Goal: Task Accomplishment & Management: Use online tool/utility

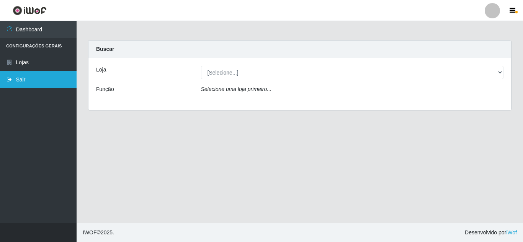
click at [37, 82] on link "Sair" at bounding box center [38, 79] width 77 height 17
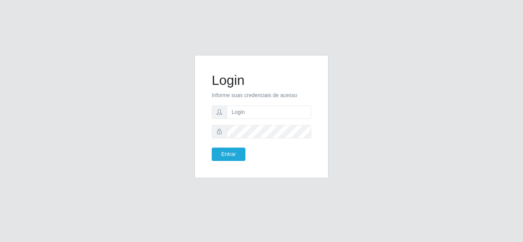
click at [256, 119] on form "Login Informe suas credenciais de acesso Entrar" at bounding box center [262, 116] width 100 height 89
click at [263, 109] on input "text" at bounding box center [269, 112] width 85 height 13
click at [392, 162] on div "Login Informe suas credenciais de acesso Entrar" at bounding box center [261, 121] width 436 height 132
click at [286, 114] on input "text" at bounding box center [269, 112] width 85 height 13
click at [252, 198] on div "Login Informe suas credenciais de acesso Entrar" at bounding box center [261, 121] width 523 height 242
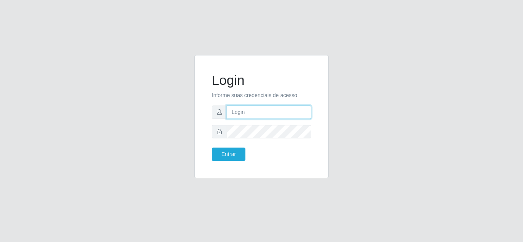
click at [246, 113] on input "text" at bounding box center [269, 112] width 85 height 13
type input "antonia.keliane@queirozatacadao.com.br"
click at [279, 118] on input "antonia.keliane@queirozatacadao.com.br" at bounding box center [269, 112] width 85 height 13
drag, startPoint x: 232, startPoint y: 112, endPoint x: 383, endPoint y: 98, distance: 152.3
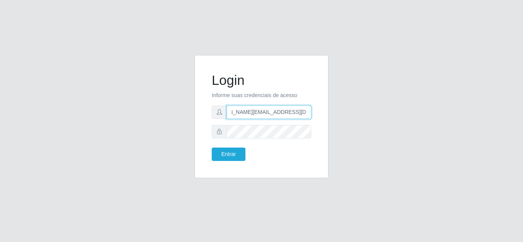
click at [383, 98] on div "Login Informe suas credenciais de acesso antonia.keliane@queirozatacadao.com.br…" at bounding box center [261, 121] width 436 height 132
click at [255, 109] on input "text" at bounding box center [269, 112] width 85 height 13
click at [254, 110] on input "text" at bounding box center [269, 112] width 85 height 13
click at [277, 112] on input "text" at bounding box center [269, 112] width 85 height 13
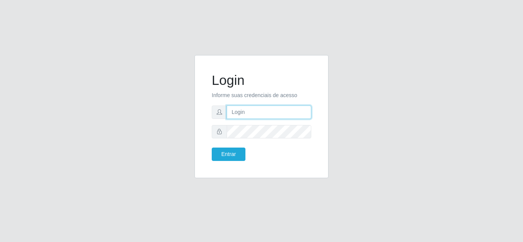
click at [212, 148] on button "Entrar" at bounding box center [229, 154] width 34 height 13
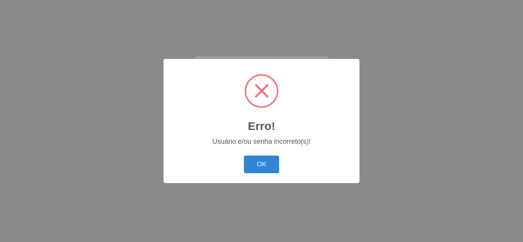
click at [244, 156] on button "OK" at bounding box center [262, 165] width 36 height 18
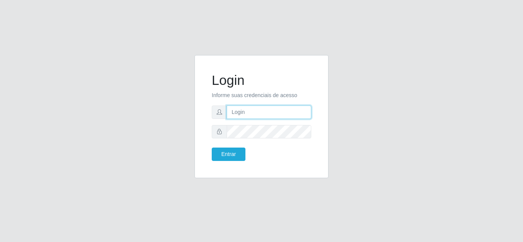
click at [274, 114] on input "text" at bounding box center [269, 112] width 85 height 13
type input "[EMAIL_ADDRESS][DOMAIN_NAME]"
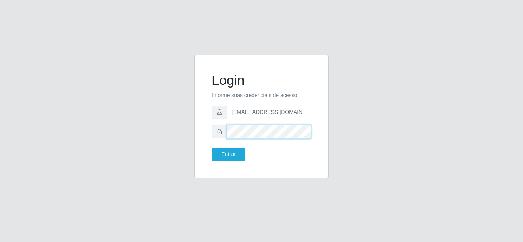
click at [212, 148] on button "Entrar" at bounding box center [229, 154] width 34 height 13
click at [206, 136] on div "Login Informe suas credenciais de acesso ramira.ramalho@queirozatacadao.com.br …" at bounding box center [261, 117] width 115 height 104
click at [212, 148] on button "Entrar" at bounding box center [229, 154] width 34 height 13
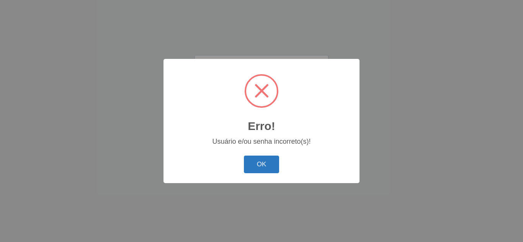
click at [257, 165] on button "OK" at bounding box center [262, 165] width 36 height 18
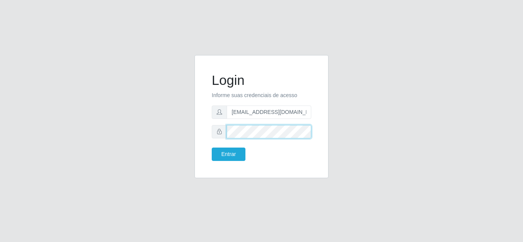
click at [212, 148] on button "Entrar" at bounding box center [229, 154] width 34 height 13
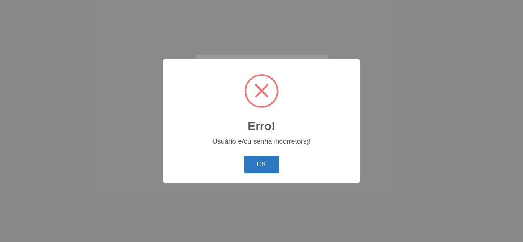
click at [255, 157] on button "OK" at bounding box center [262, 165] width 36 height 18
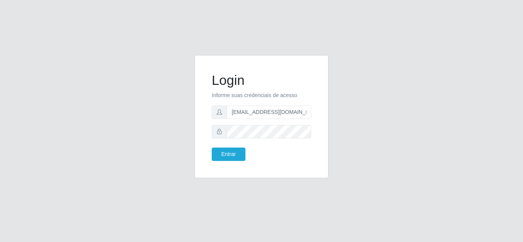
click at [95, 104] on div "Login Informe suas credenciais de acesso ramira.ramalho@queirozatacadao.com.br …" at bounding box center [261, 121] width 436 height 132
click at [212, 148] on button "Entrar" at bounding box center [229, 154] width 34 height 13
click at [231, 156] on button "Entrar" at bounding box center [229, 154] width 34 height 13
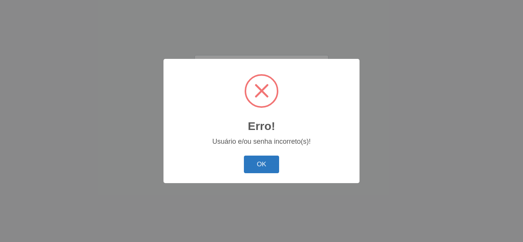
click at [258, 162] on button "OK" at bounding box center [262, 165] width 36 height 18
click at [262, 161] on div "OK Cancel" at bounding box center [261, 164] width 181 height 22
click at [261, 165] on button "OK" at bounding box center [262, 165] width 36 height 18
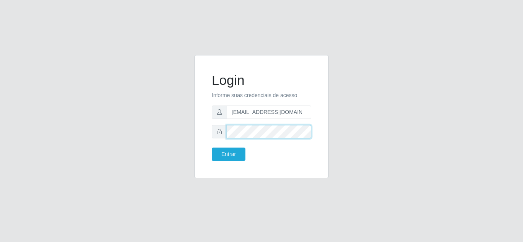
click at [198, 153] on div "Login Informe suas credenciais de acesso ramira.ramalho@queirozatacadao.com.br …" at bounding box center [261, 116] width 134 height 123
click at [212, 148] on button "Entrar" at bounding box center [229, 154] width 34 height 13
click at [241, 155] on body "Login Informe suas credenciais de acesso ramira.ramalho@queirozatacadao.com.br …" at bounding box center [261, 121] width 523 height 242
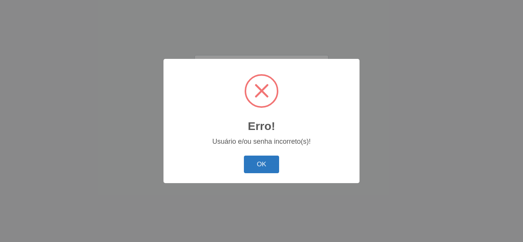
click at [271, 165] on button "OK" at bounding box center [262, 165] width 36 height 18
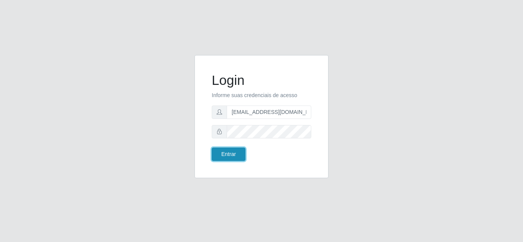
click at [230, 152] on button "Entrar" at bounding box center [229, 154] width 34 height 13
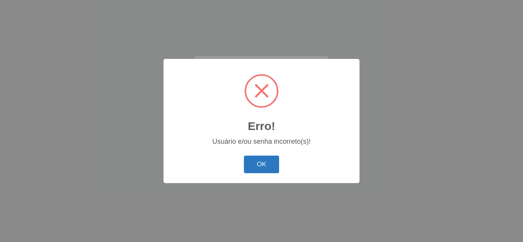
click at [263, 165] on button "OK" at bounding box center [262, 165] width 36 height 18
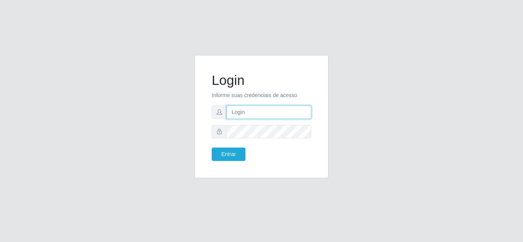
click at [276, 114] on input "text" at bounding box center [269, 112] width 85 height 13
type input "[EMAIL_ADDRESS][DOMAIN_NAME]"
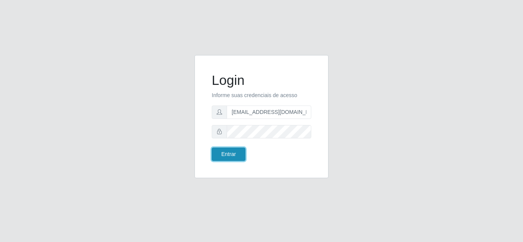
click at [229, 151] on button "Entrar" at bounding box center [229, 154] width 34 height 13
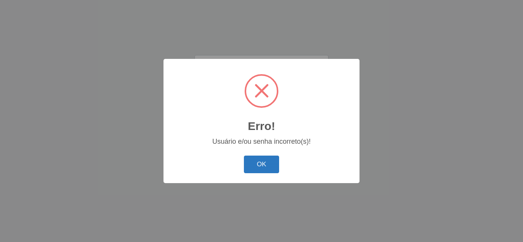
click at [260, 160] on button "OK" at bounding box center [262, 165] width 36 height 18
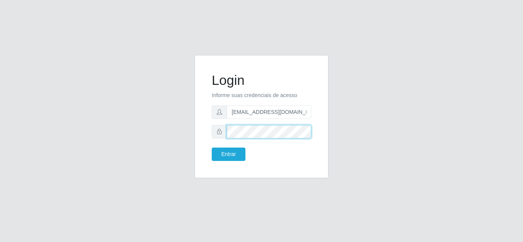
click at [221, 134] on div at bounding box center [262, 131] width 100 height 13
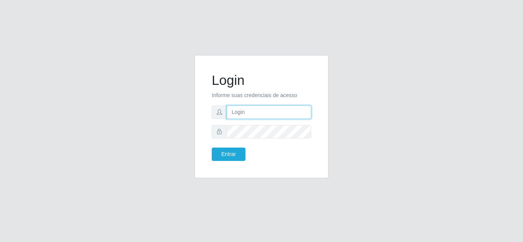
click at [247, 110] on input "text" at bounding box center [269, 112] width 85 height 13
type input "[EMAIL_ADDRESS][DOMAIN_NAME]"
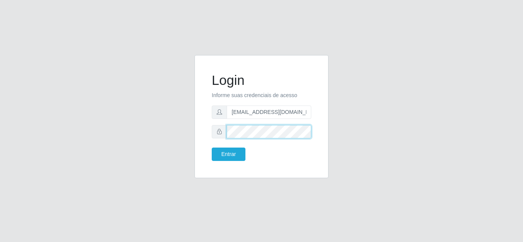
click at [212, 148] on button "Entrar" at bounding box center [229, 154] width 34 height 13
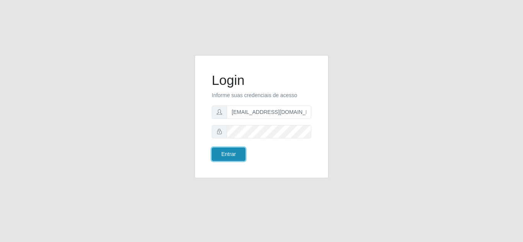
click at [219, 156] on button "Entrar" at bounding box center [229, 154] width 34 height 13
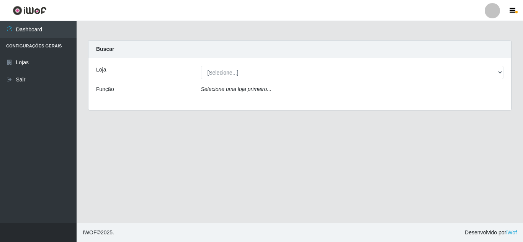
click at [410, 133] on main "Carregando... Buscar Loja [Selecione...] Queiroz Atacadão - Mossoró Função Sele…" at bounding box center [300, 122] width 446 height 202
click at [352, 132] on main "Carregando... Buscar Loja [Selecione...] Queiroz Atacadão - Mossoró Função Sele…" at bounding box center [300, 122] width 446 height 202
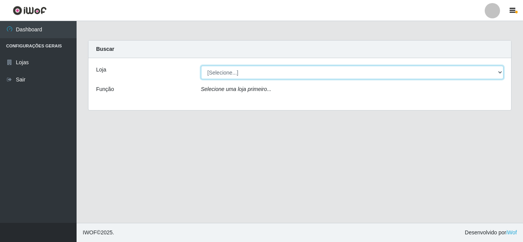
click at [354, 75] on select "[Selecione...] Queiroz Atacadão - [GEOGRAPHIC_DATA]" at bounding box center [352, 72] width 303 height 13
select select "225"
click at [201, 66] on select "[Selecione...] Queiroz Atacadão - [GEOGRAPHIC_DATA]" at bounding box center [352, 72] width 303 height 13
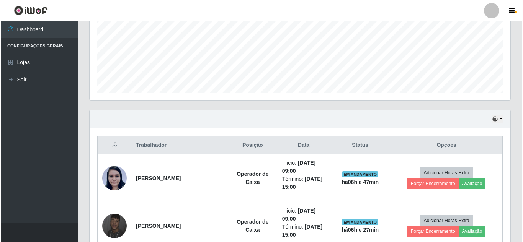
scroll to position [307, 0]
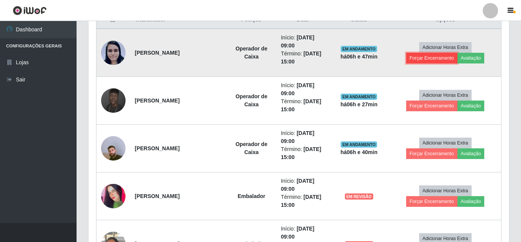
click at [437, 59] on button "Forçar Encerramento" at bounding box center [431, 58] width 51 height 11
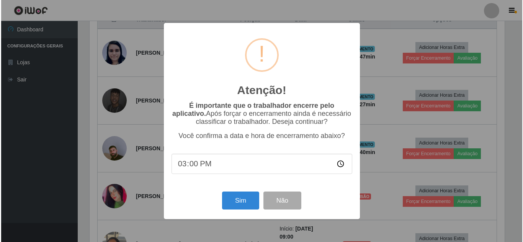
scroll to position [159, 417]
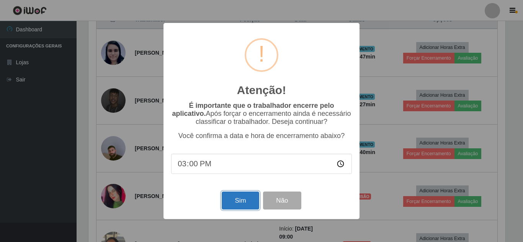
click at [246, 199] on button "Sim" at bounding box center [240, 201] width 37 height 18
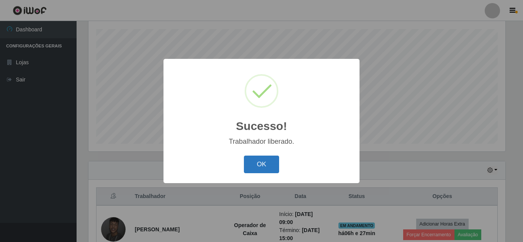
click at [268, 162] on button "OK" at bounding box center [262, 165] width 36 height 18
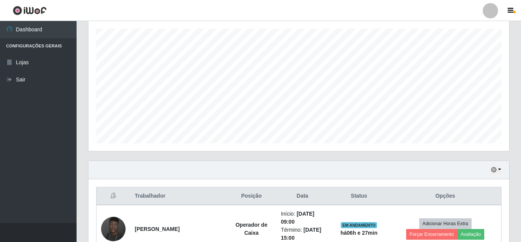
scroll to position [265, 0]
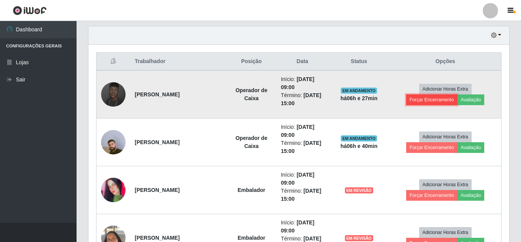
click at [428, 101] on button "Forçar Encerramento" at bounding box center [431, 100] width 51 height 11
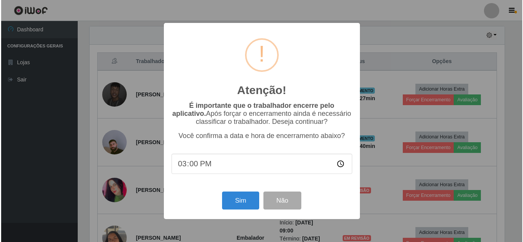
scroll to position [159, 417]
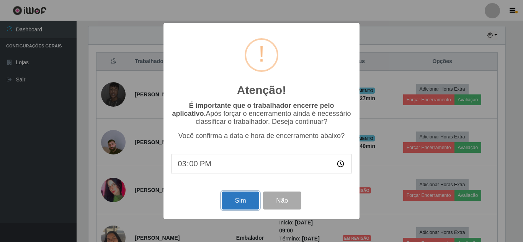
click at [243, 198] on button "Sim" at bounding box center [240, 201] width 37 height 18
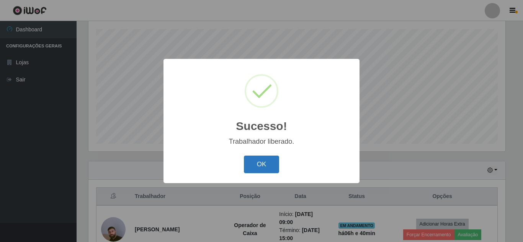
click at [271, 158] on button "OK" at bounding box center [262, 165] width 36 height 18
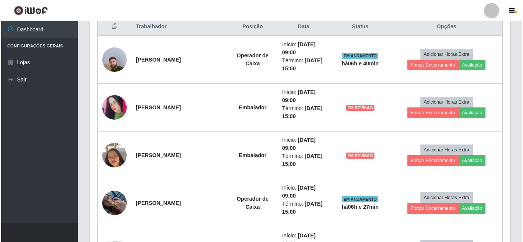
scroll to position [274, 0]
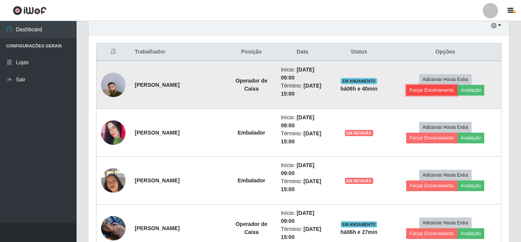
click at [426, 87] on button "Forçar Encerramento" at bounding box center [431, 90] width 51 height 11
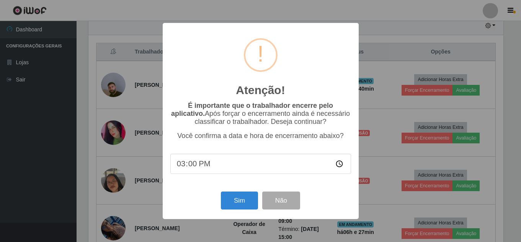
scroll to position [159, 417]
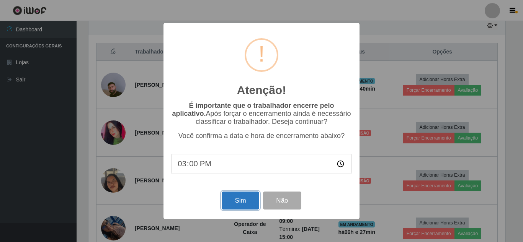
click at [235, 201] on button "Sim" at bounding box center [240, 201] width 37 height 18
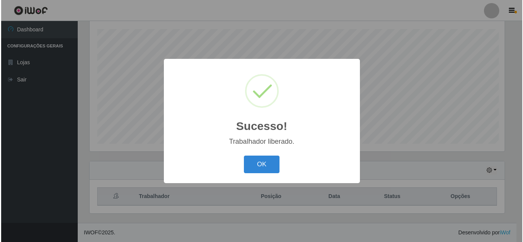
scroll to position [0, 0]
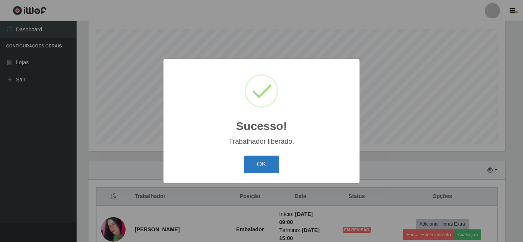
click at [257, 157] on button "OK" at bounding box center [262, 165] width 36 height 18
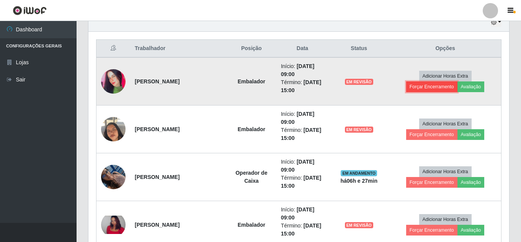
click at [431, 89] on button "Forçar Encerramento" at bounding box center [431, 87] width 51 height 11
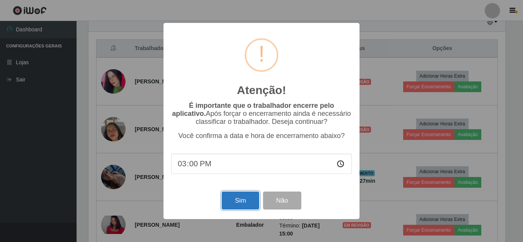
click at [244, 206] on button "Sim" at bounding box center [240, 201] width 37 height 18
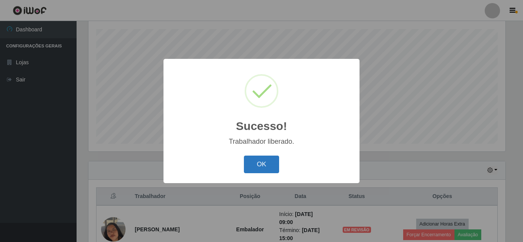
click at [264, 169] on button "OK" at bounding box center [262, 165] width 36 height 18
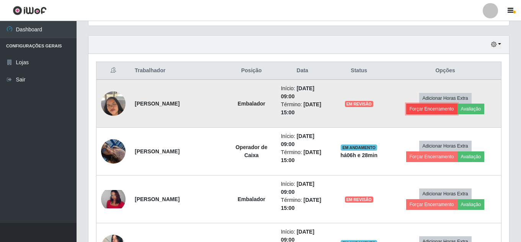
click at [429, 110] on button "Forçar Encerramento" at bounding box center [431, 109] width 51 height 11
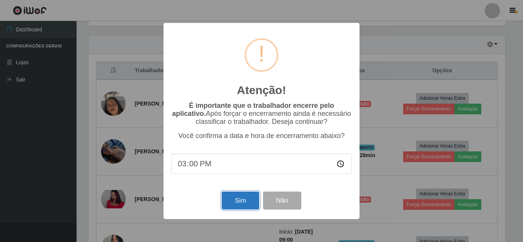
click at [234, 200] on button "Sim" at bounding box center [240, 201] width 37 height 18
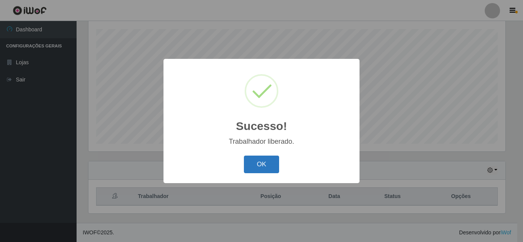
click at [261, 172] on button "OK" at bounding box center [262, 165] width 36 height 18
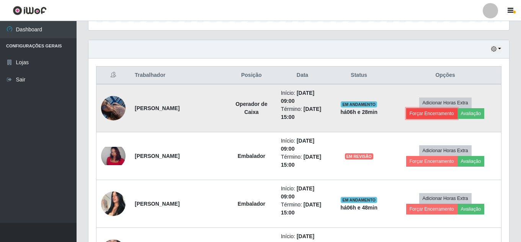
click at [425, 115] on button "Forçar Encerramento" at bounding box center [431, 113] width 51 height 11
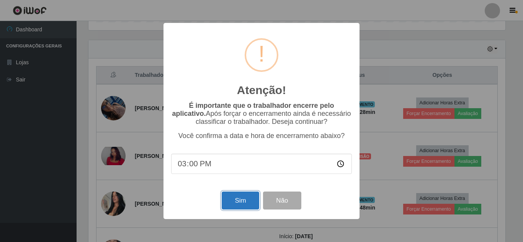
click at [238, 204] on button "Sim" at bounding box center [240, 201] width 37 height 18
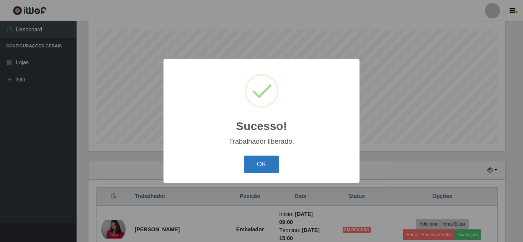
click at [275, 162] on button "OK" at bounding box center [262, 165] width 36 height 18
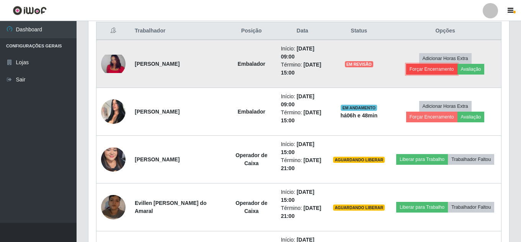
click at [424, 69] on button "Forçar Encerramento" at bounding box center [431, 69] width 51 height 11
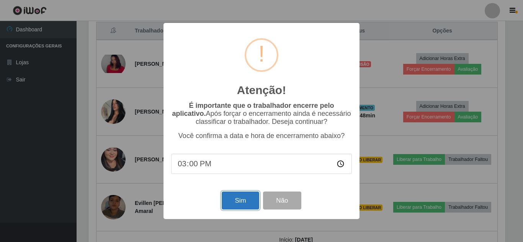
click at [248, 198] on button "Sim" at bounding box center [240, 201] width 37 height 18
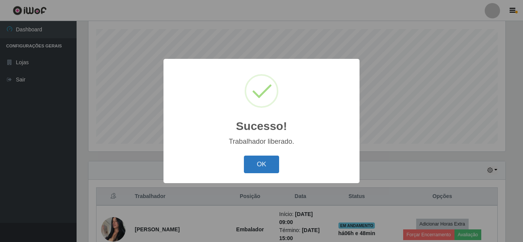
click at [265, 165] on button "OK" at bounding box center [262, 165] width 36 height 18
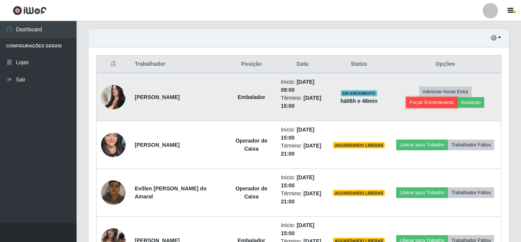
click at [421, 103] on button "Forçar Encerramento" at bounding box center [431, 102] width 51 height 11
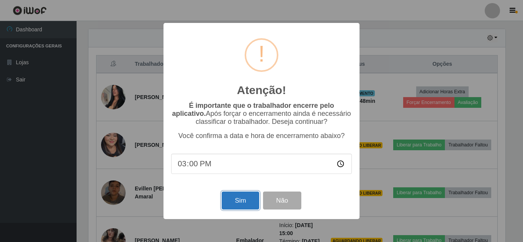
click at [237, 195] on button "Sim" at bounding box center [240, 201] width 37 height 18
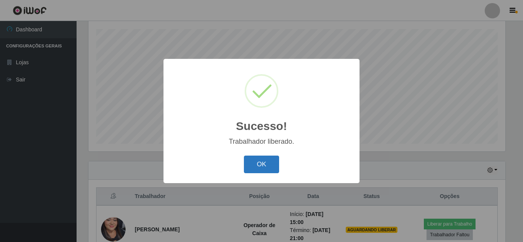
click at [260, 162] on button "OK" at bounding box center [262, 165] width 36 height 18
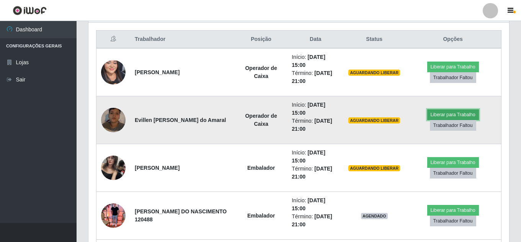
click at [435, 113] on button "Liberar para Trabalho" at bounding box center [453, 114] width 52 height 11
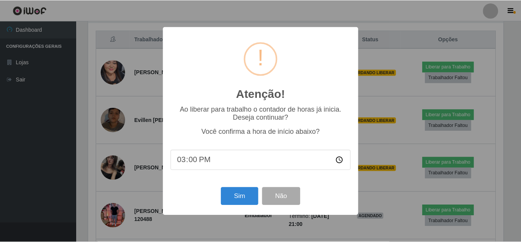
scroll to position [159, 417]
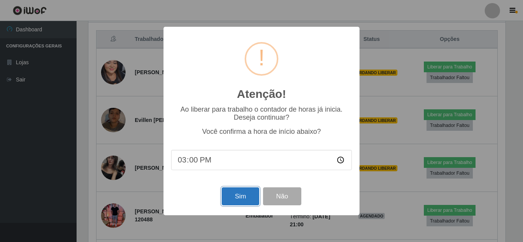
click at [229, 190] on button "Sim" at bounding box center [240, 197] width 37 height 18
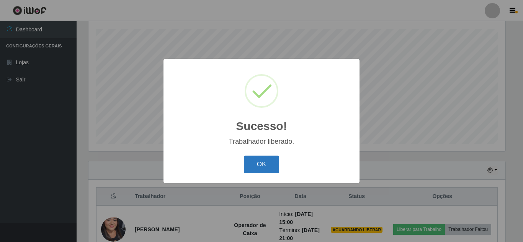
click at [263, 160] on button "OK" at bounding box center [262, 165] width 36 height 18
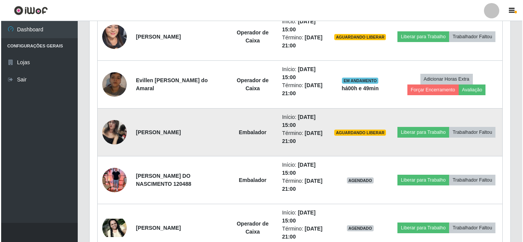
scroll to position [365, 0]
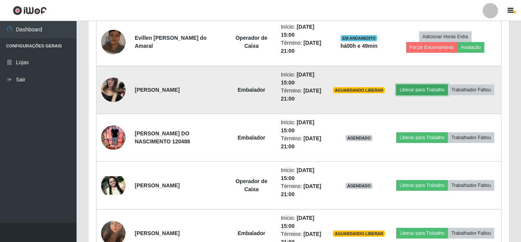
click at [399, 90] on button "Liberar para Trabalho" at bounding box center [422, 90] width 52 height 11
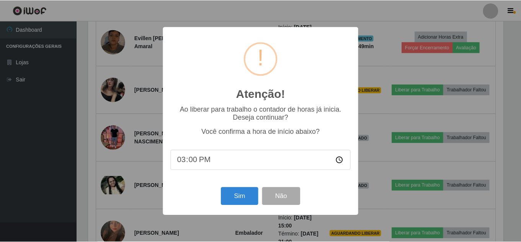
scroll to position [159, 417]
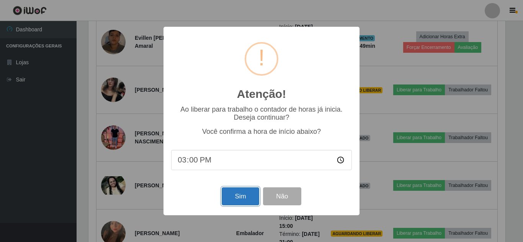
click at [237, 194] on button "Sim" at bounding box center [240, 197] width 37 height 18
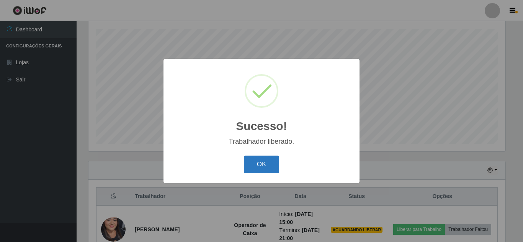
click at [257, 165] on button "OK" at bounding box center [262, 165] width 36 height 18
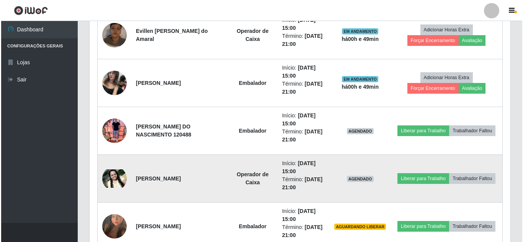
scroll to position [382, 0]
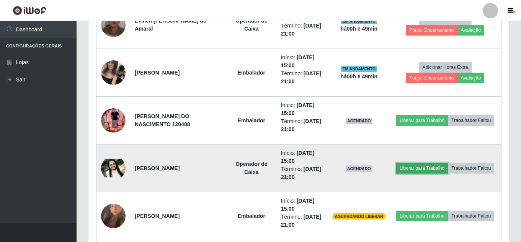
click at [416, 166] on button "Liberar para Trabalho" at bounding box center [422, 168] width 52 height 11
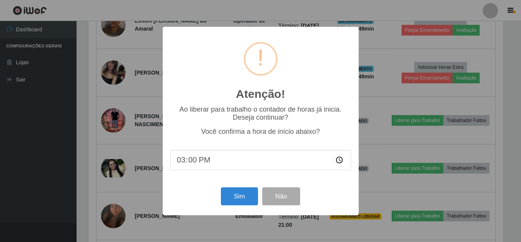
scroll to position [159, 417]
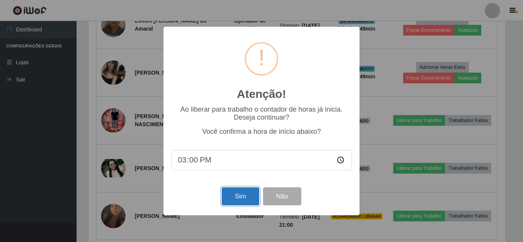
click at [239, 193] on button "Sim" at bounding box center [240, 197] width 37 height 18
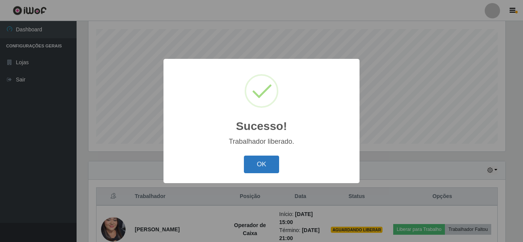
click at [269, 161] on button "OK" at bounding box center [262, 165] width 36 height 18
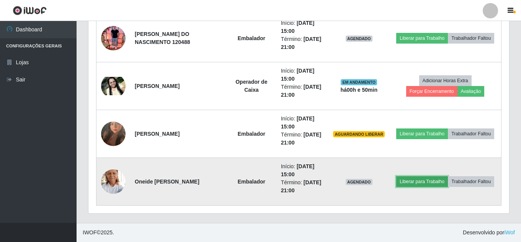
click at [414, 182] on button "Liberar para Trabalho" at bounding box center [422, 181] width 52 height 11
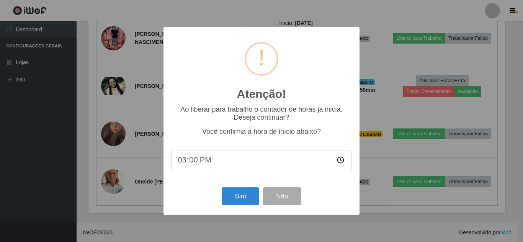
click at [406, 183] on div "Atenção! × Ao liberar para trabalho o contador de horas já inicia. Deseja conti…" at bounding box center [261, 121] width 523 height 242
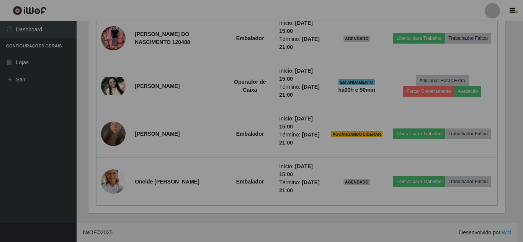
scroll to position [382596, 382338]
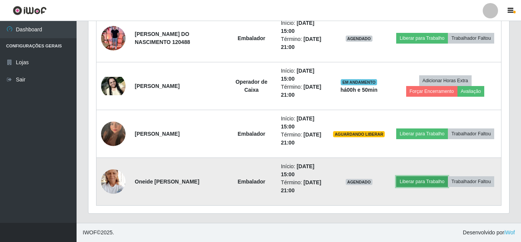
click at [415, 181] on button "Liberar para Trabalho" at bounding box center [422, 181] width 52 height 11
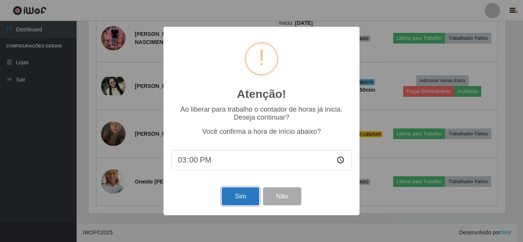
click at [242, 194] on button "Sim" at bounding box center [240, 197] width 37 height 18
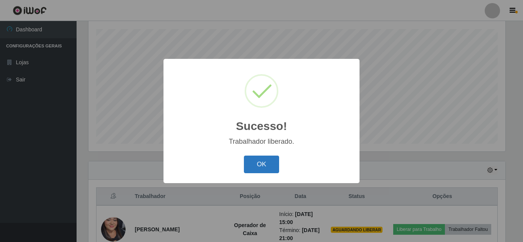
click at [262, 161] on button "OK" at bounding box center [262, 165] width 36 height 18
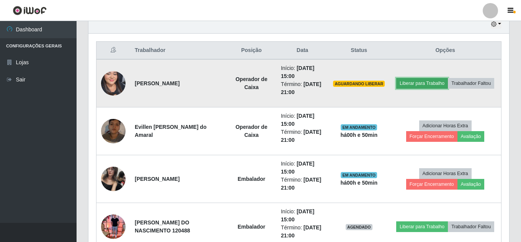
click at [418, 83] on button "Liberar para Trabalho" at bounding box center [422, 83] width 52 height 11
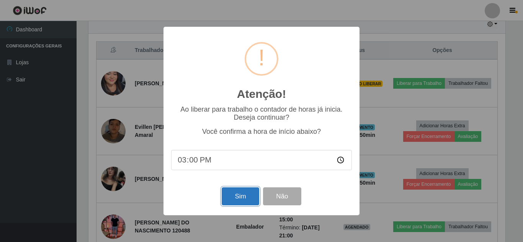
click at [248, 196] on button "Sim" at bounding box center [240, 197] width 37 height 18
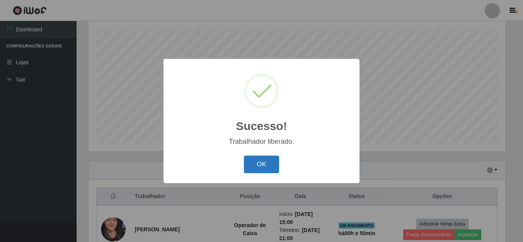
drag, startPoint x: 251, startPoint y: 166, endPoint x: 259, endPoint y: 165, distance: 8.5
click at [251, 166] on button "OK" at bounding box center [262, 165] width 36 height 18
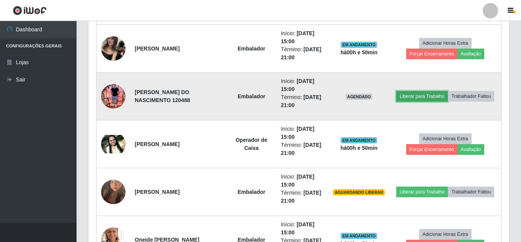
click at [419, 98] on button "Liberar para Trabalho" at bounding box center [422, 96] width 52 height 11
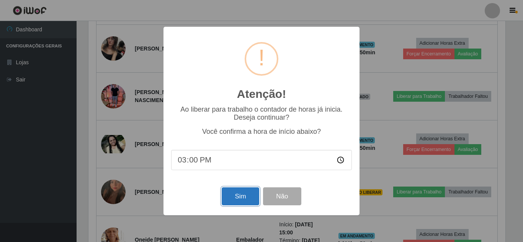
click at [238, 197] on button "Sim" at bounding box center [240, 197] width 37 height 18
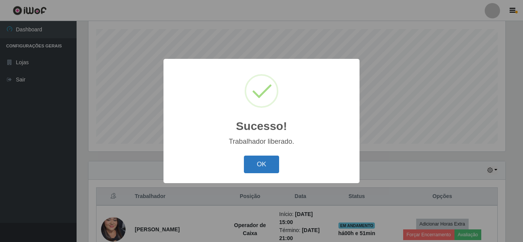
click at [259, 165] on button "OK" at bounding box center [262, 165] width 36 height 18
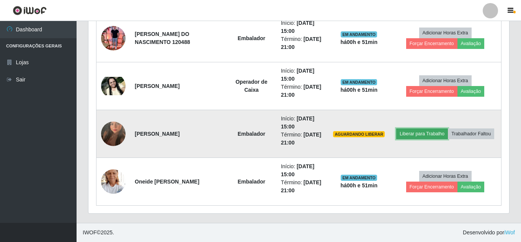
click at [412, 137] on button "Liberar para Trabalho" at bounding box center [422, 134] width 52 height 11
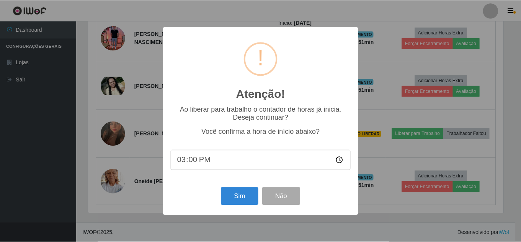
scroll to position [159, 417]
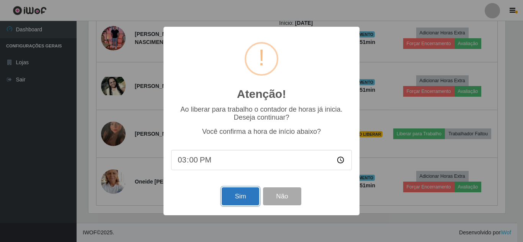
click at [245, 206] on button "Sim" at bounding box center [240, 197] width 37 height 18
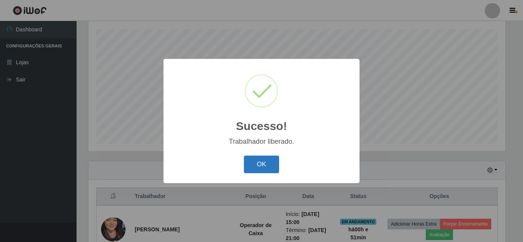
click at [270, 164] on button "OK" at bounding box center [262, 165] width 36 height 18
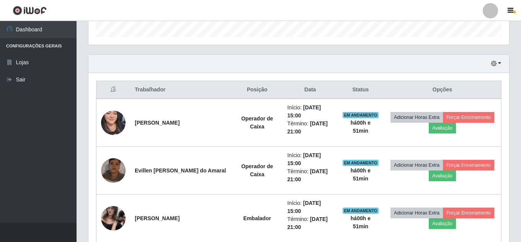
scroll to position [229, 0]
